Goal: Task Accomplishment & Management: Manage account settings

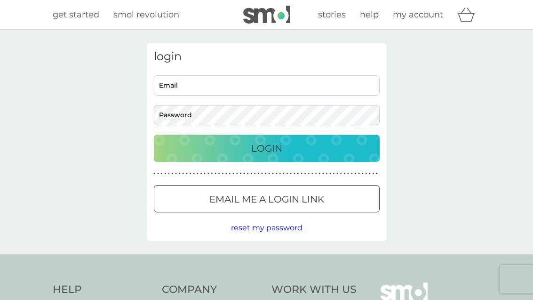
scroll to position [50, 0]
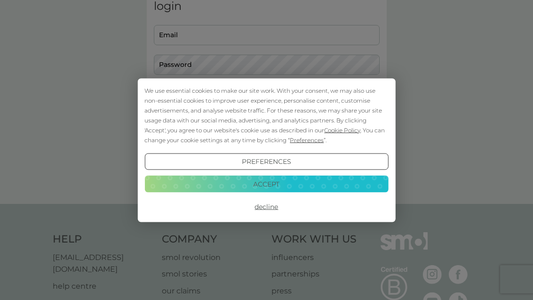
click at [313, 191] on button "Accept" at bounding box center [267, 184] width 244 height 17
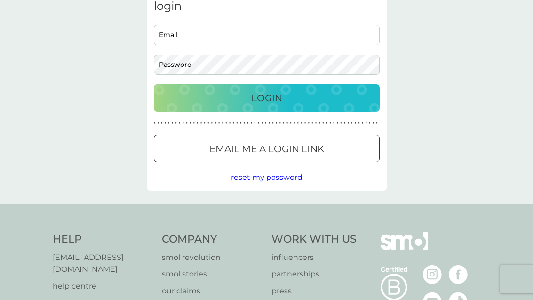
scroll to position [0, 0]
click at [234, 38] on input "Email" at bounding box center [267, 35] width 226 height 20
type input "ianchaps@icloud.com"
click at [266, 97] on button "Login" at bounding box center [267, 97] width 226 height 27
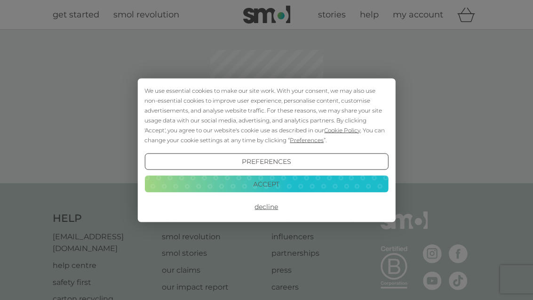
scroll to position [50, 0]
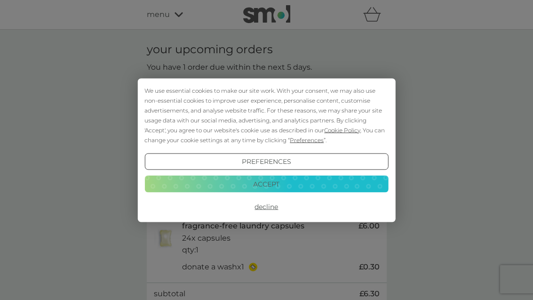
click at [337, 186] on button "Accept" at bounding box center [267, 184] width 244 height 17
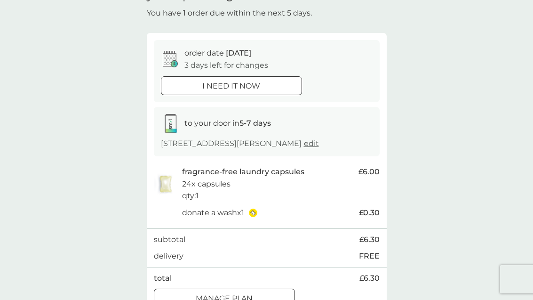
scroll to position [59, 0]
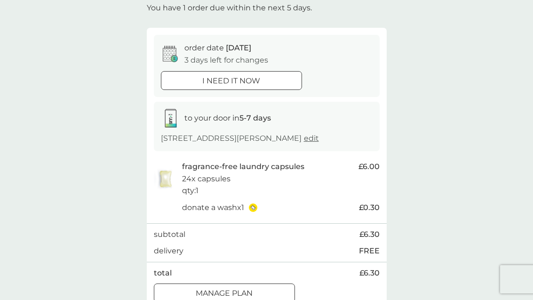
click at [248, 292] on p "Manage plan" at bounding box center [224, 293] width 57 height 12
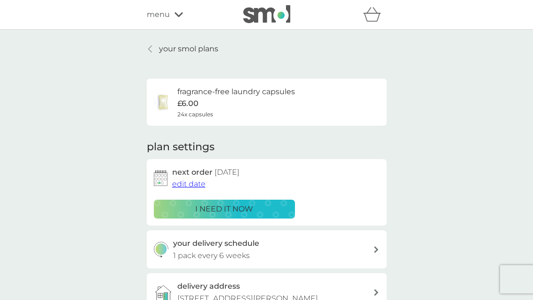
click at [193, 184] on span "edit date" at bounding box center [188, 183] width 33 height 9
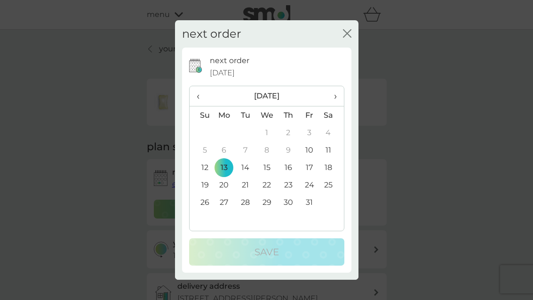
click at [334, 106] on span "›" at bounding box center [331, 96] width 9 height 20
click at [338, 106] on th "›" at bounding box center [332, 96] width 24 height 20
click at [203, 176] on td "14" at bounding box center [202, 167] width 24 height 17
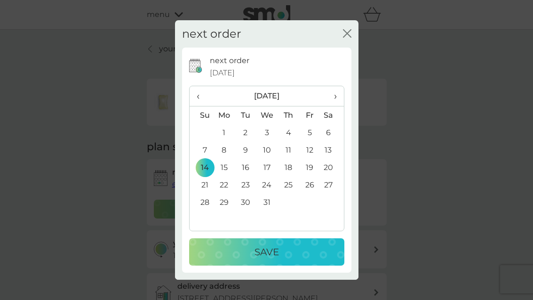
click at [317, 259] on div "Save" at bounding box center [267, 251] width 137 height 15
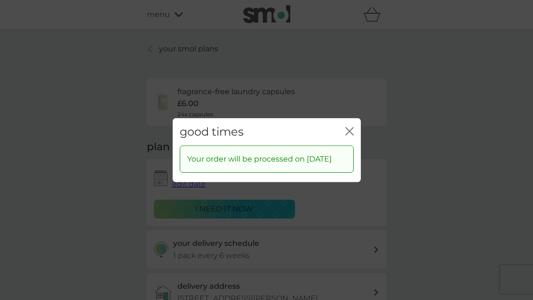
click at [354, 128] on div "good times close" at bounding box center [267, 132] width 188 height 28
click at [347, 134] on div "good times close" at bounding box center [267, 132] width 188 height 28
click at [343, 142] on div "good times close" at bounding box center [267, 132] width 188 height 28
click at [347, 135] on icon "close" at bounding box center [350, 131] width 8 height 8
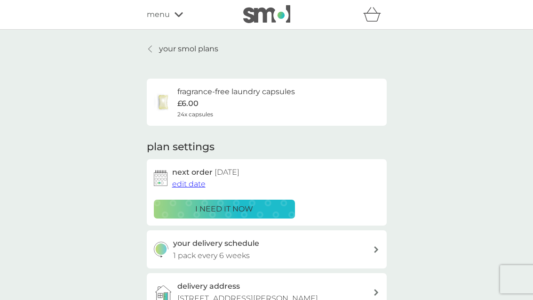
scroll to position [30, 0]
